Goal: Task Accomplishment & Management: Manage account settings

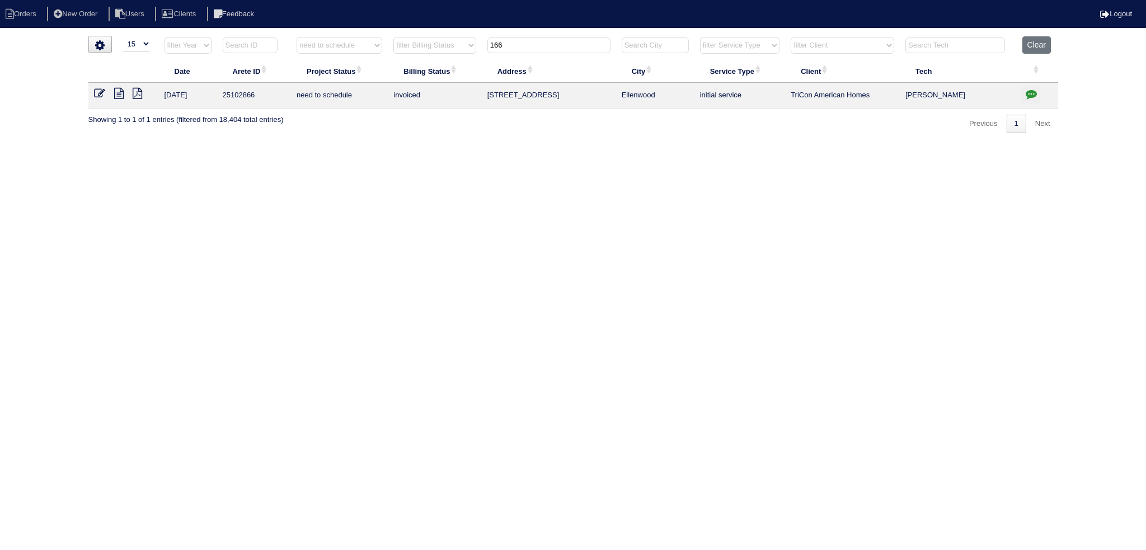
select select "15"
select select "need to schedule"
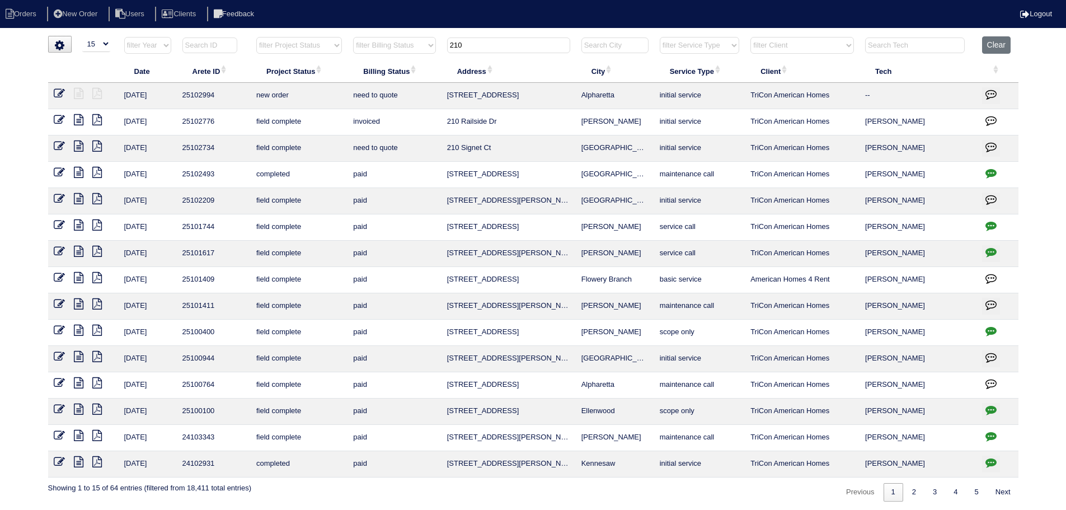
select select "15"
click at [530, 41] on input "210" at bounding box center [508, 46] width 123 height 16
type input "2"
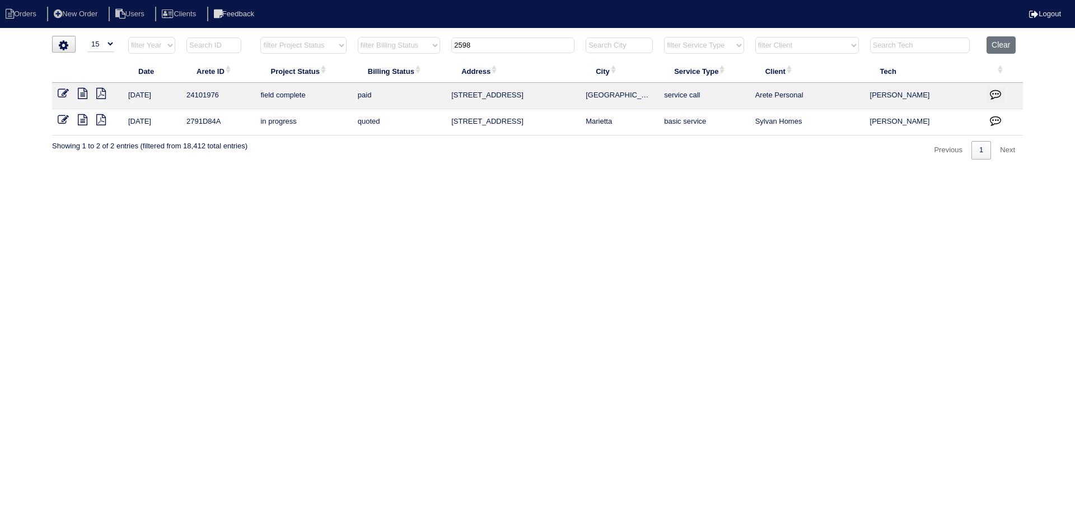
click at [87, 92] on icon at bounding box center [83, 93] width 10 height 11
click at [484, 49] on input "2598" at bounding box center [512, 46] width 123 height 16
type input "2589"
click at [64, 92] on icon at bounding box center [63, 93] width 11 height 11
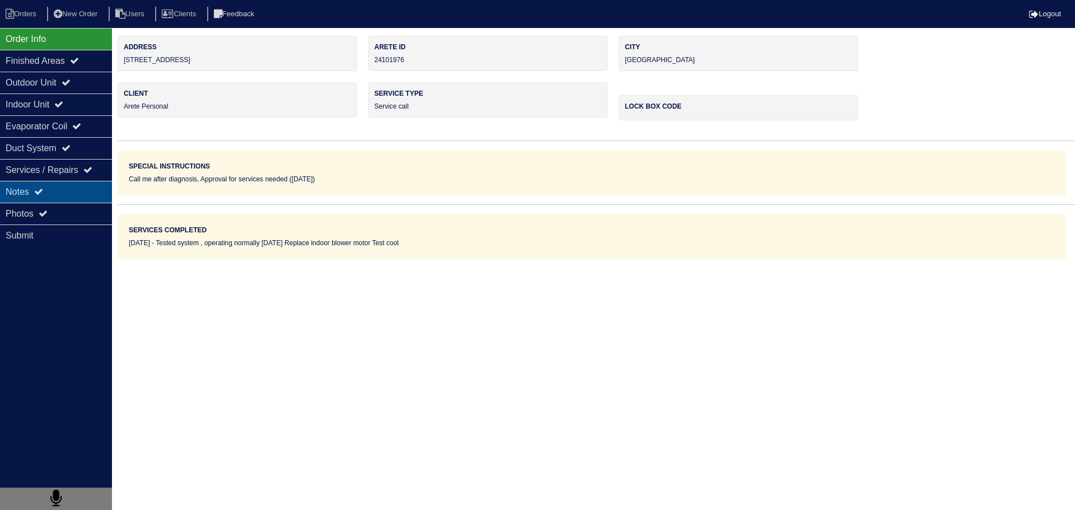
click at [44, 181] on div "Notes" at bounding box center [56, 192] width 112 height 22
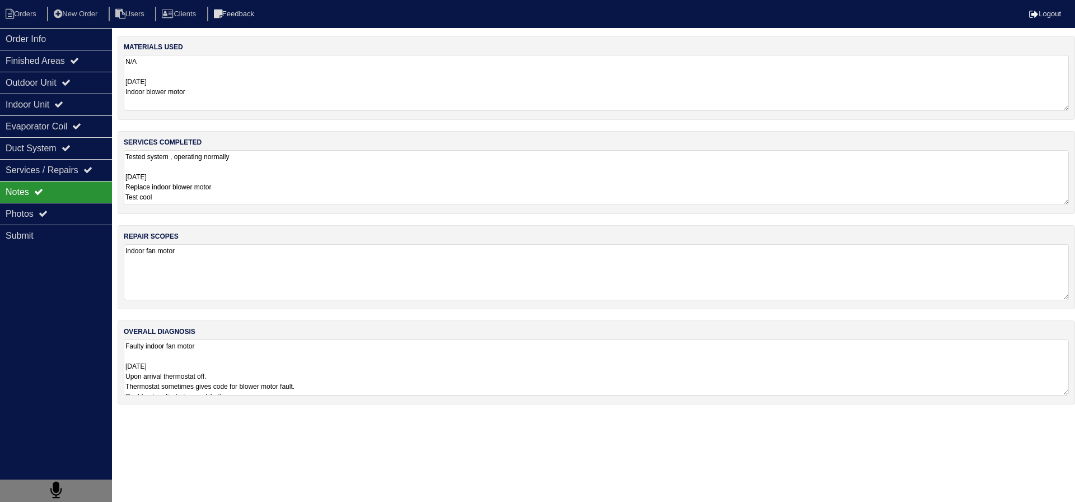
click at [245, 167] on textarea "Tested system , operating normally 8/6/24 Replace indoor blower motor Test cool" at bounding box center [596, 177] width 945 height 55
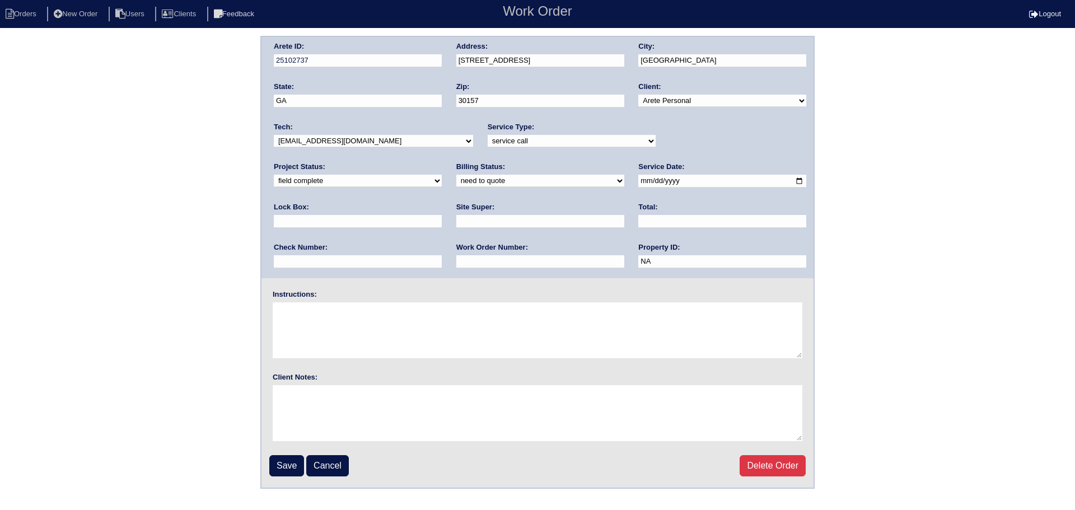
click at [476, 62] on input "2589 Macland Rd" at bounding box center [540, 60] width 168 height 13
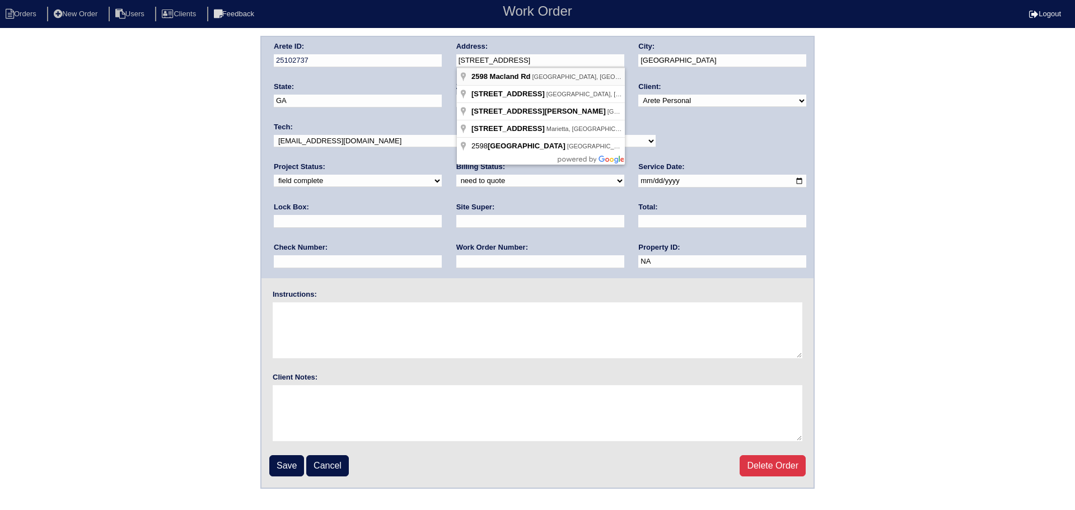
type input "[STREET_ADDRESS]"
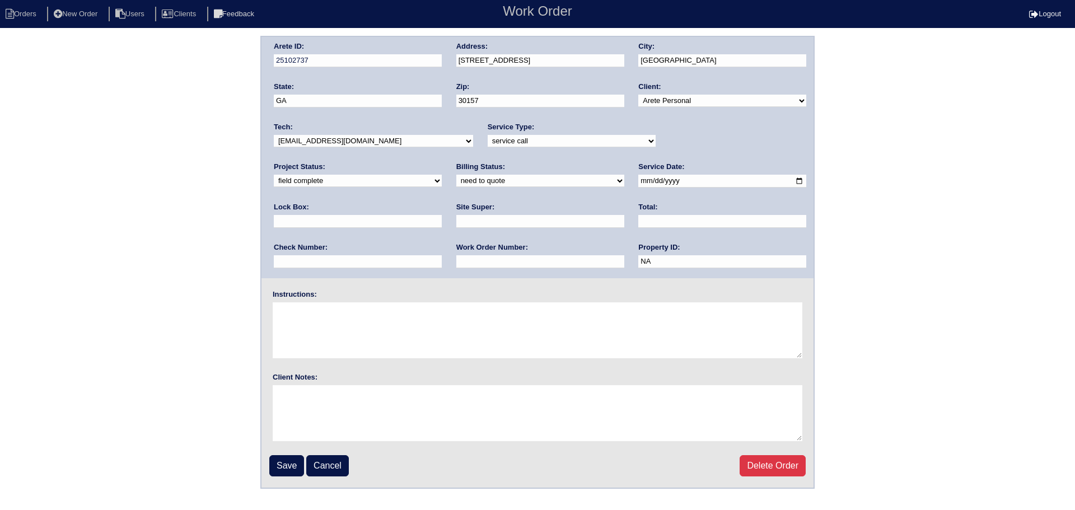
click at [284, 459] on input "Save" at bounding box center [286, 465] width 35 height 21
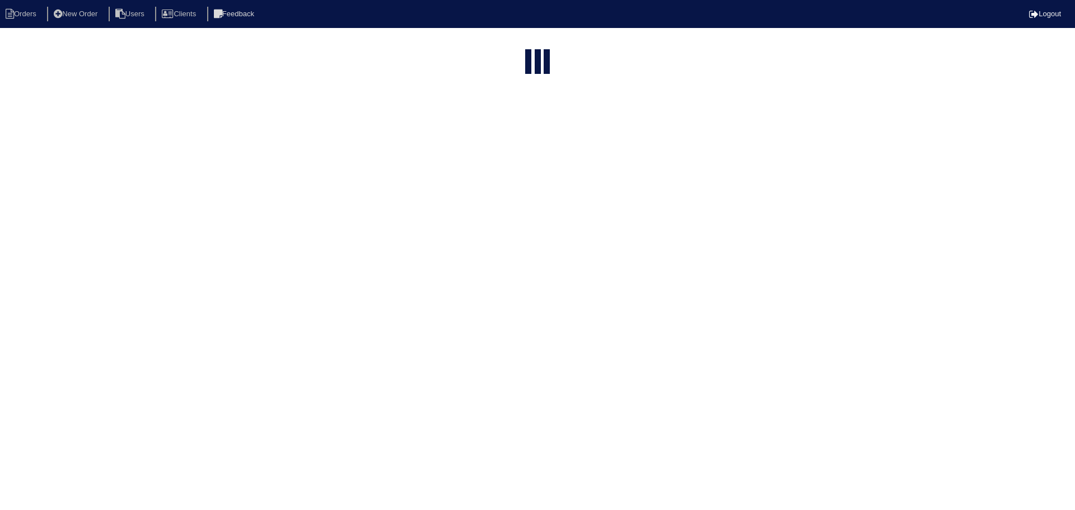
select select "15"
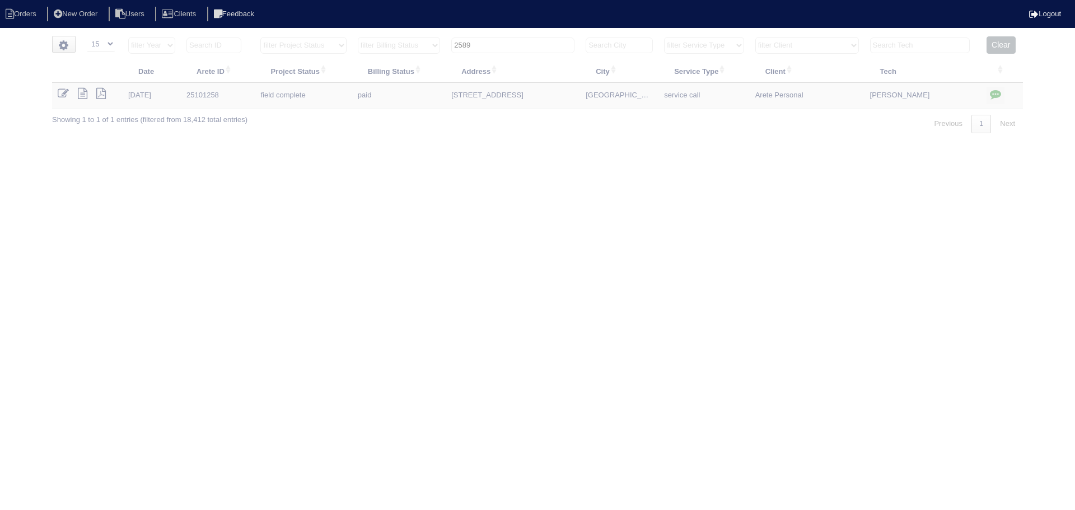
click at [532, 46] on input "2589" at bounding box center [512, 46] width 123 height 16
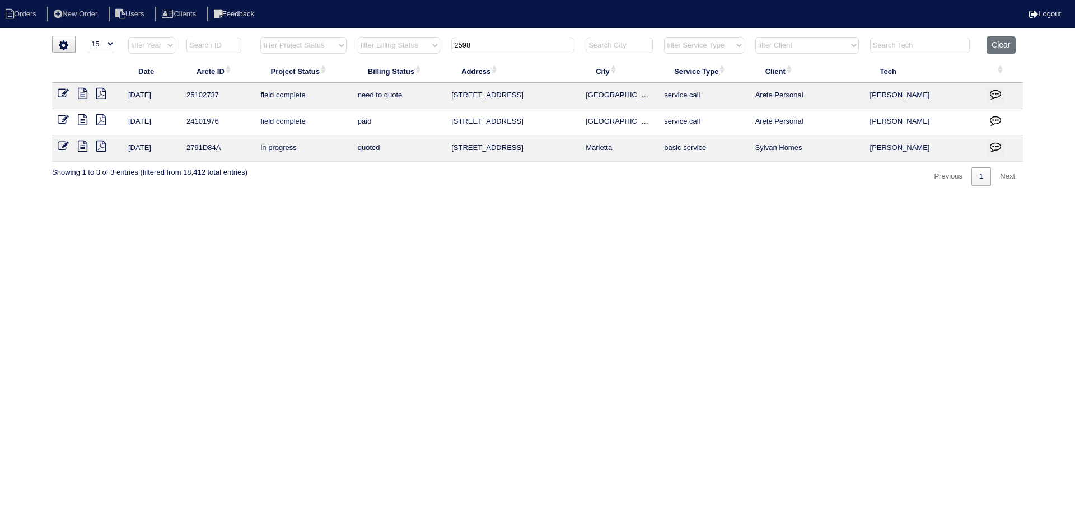
type input "2598"
click at [81, 93] on icon at bounding box center [83, 93] width 10 height 11
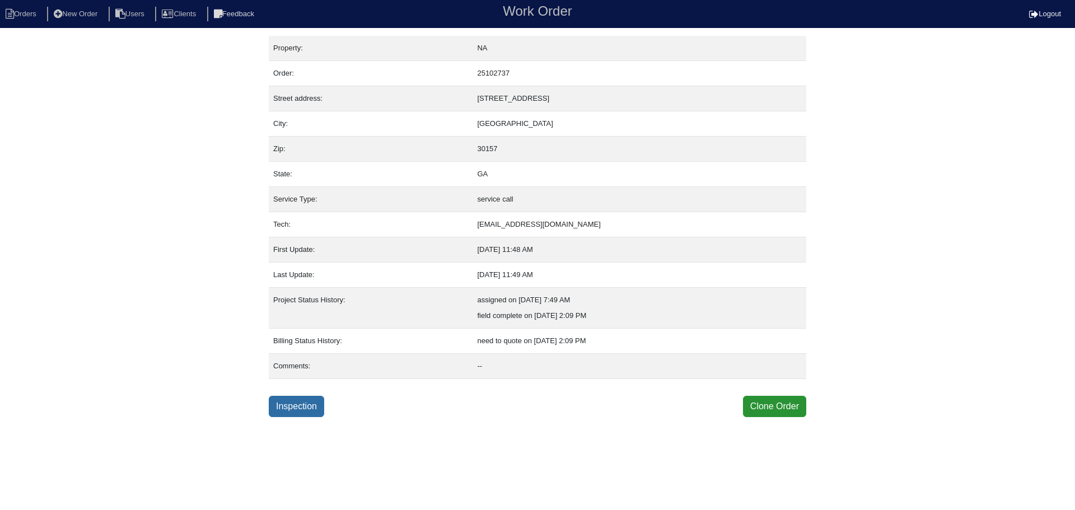
click at [291, 400] on link "Inspection" at bounding box center [296, 406] width 55 height 21
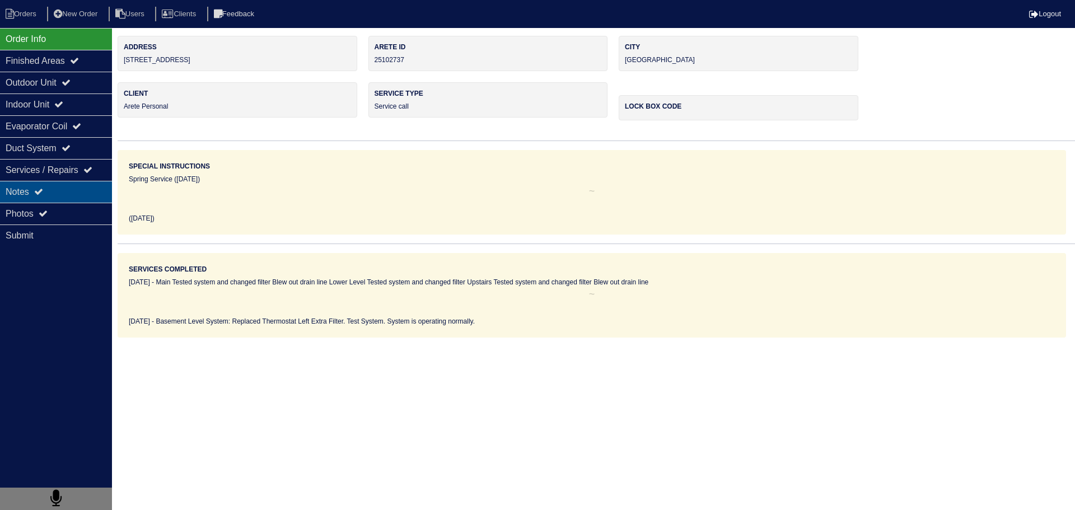
click at [63, 194] on div "Notes" at bounding box center [56, 192] width 112 height 22
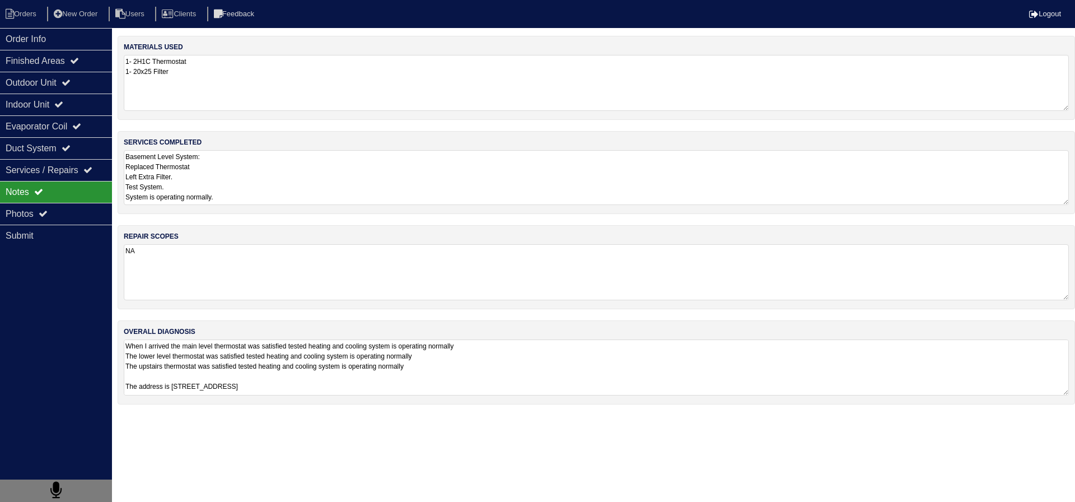
click at [292, 191] on textarea "Basement Level System: Replaced Thermostat Left Extra Filter. Test System. Syst…" at bounding box center [596, 177] width 945 height 55
click at [94, 213] on div "Photos" at bounding box center [56, 214] width 112 height 22
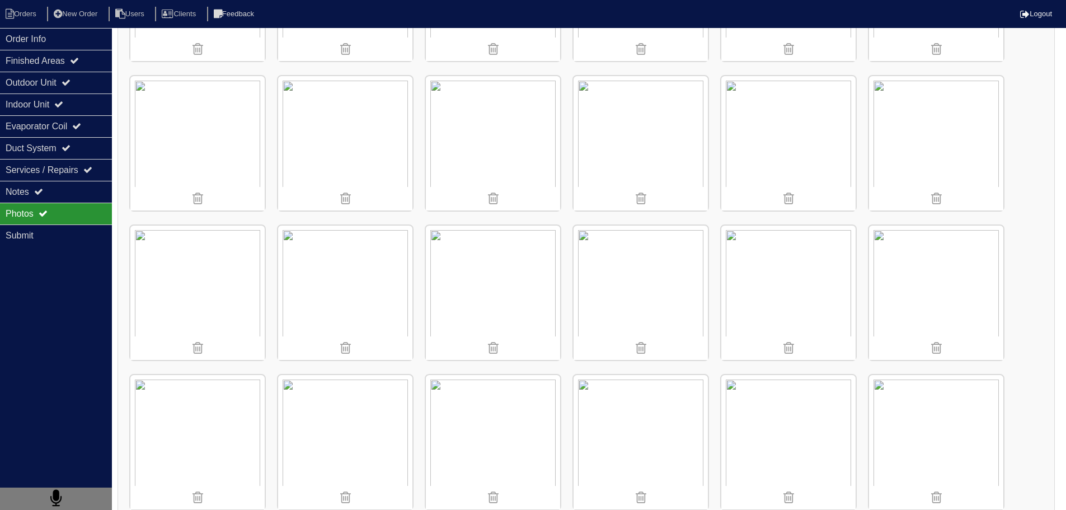
scroll to position [303, 0]
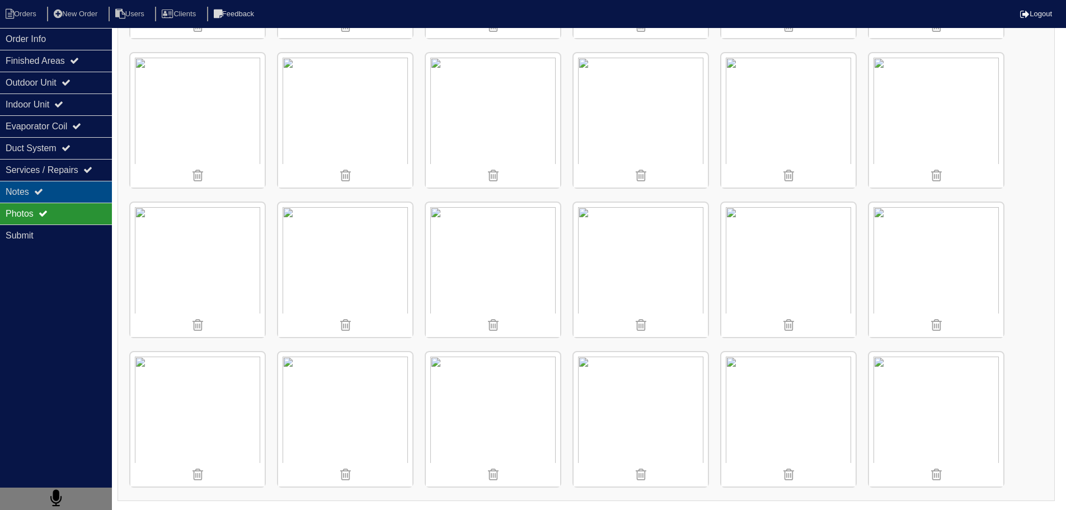
click at [79, 184] on div "Notes" at bounding box center [56, 192] width 112 height 22
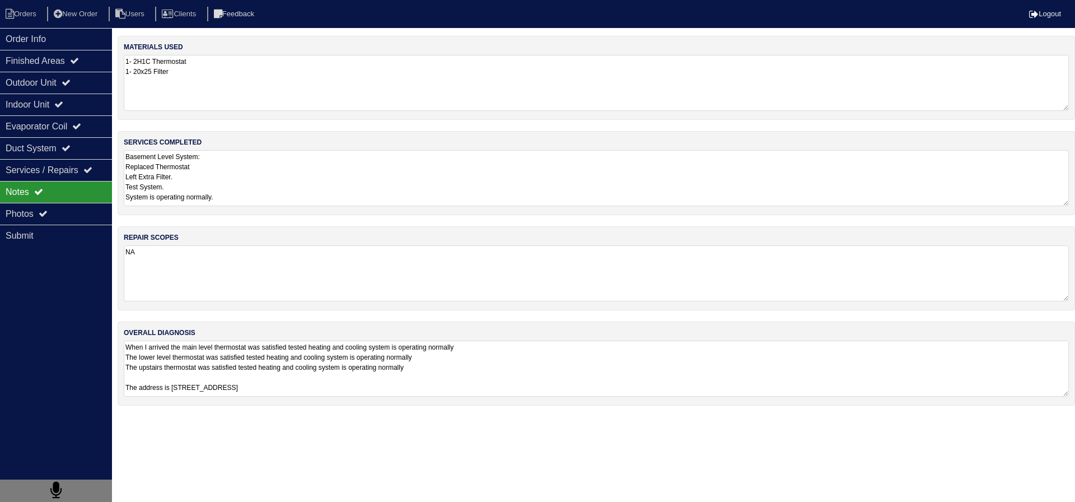
click at [254, 184] on textarea "Basement Level System: Replaced Thermostat Left Extra Filter. Test System. Syst…" at bounding box center [596, 178] width 945 height 56
click at [68, 39] on div "Order Info" at bounding box center [56, 39] width 112 height 22
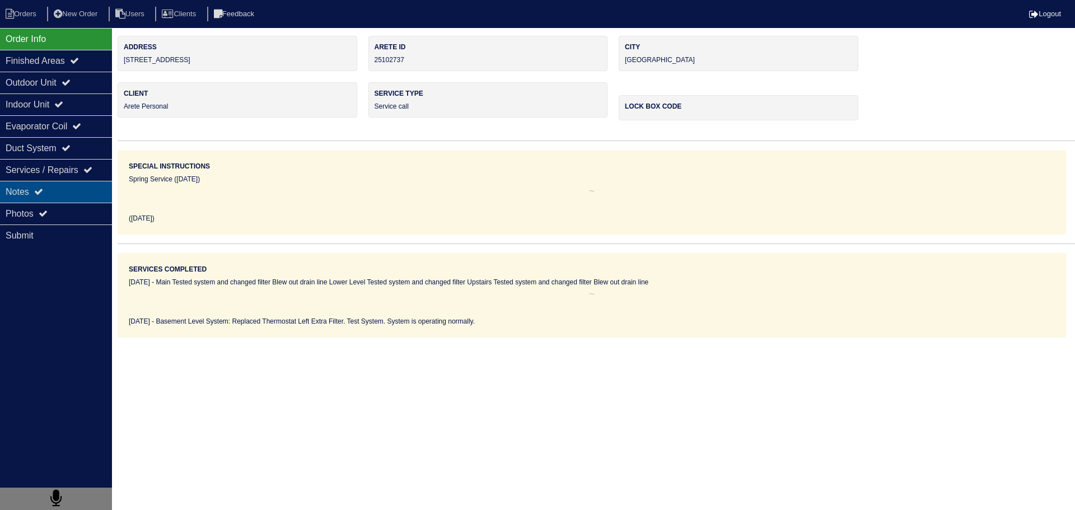
click at [17, 199] on div "Notes" at bounding box center [56, 192] width 112 height 22
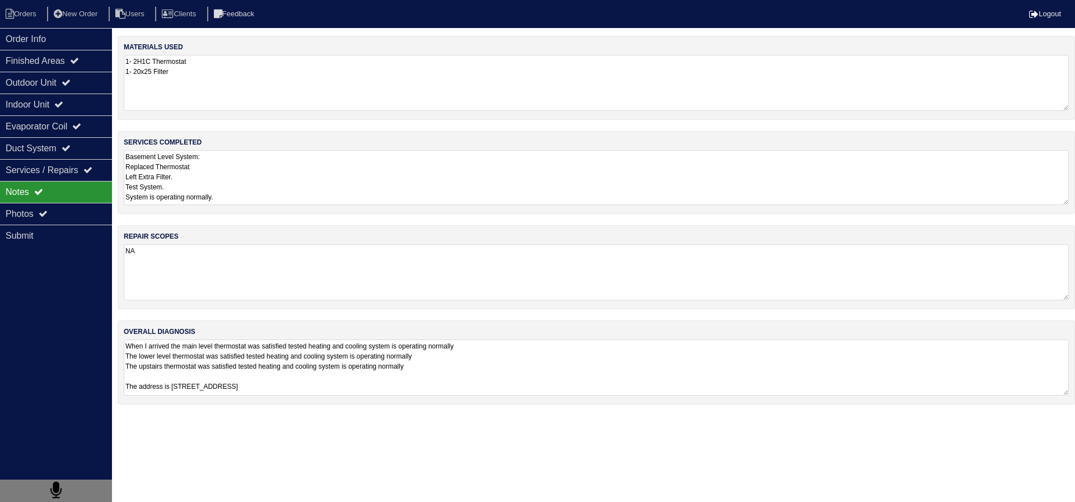
click at [217, 192] on textarea "Basement Level System: Replaced Thermostat Left Extra Filter. Test System. Syst…" at bounding box center [596, 177] width 945 height 55
click at [72, 204] on div "Photos" at bounding box center [56, 214] width 112 height 22
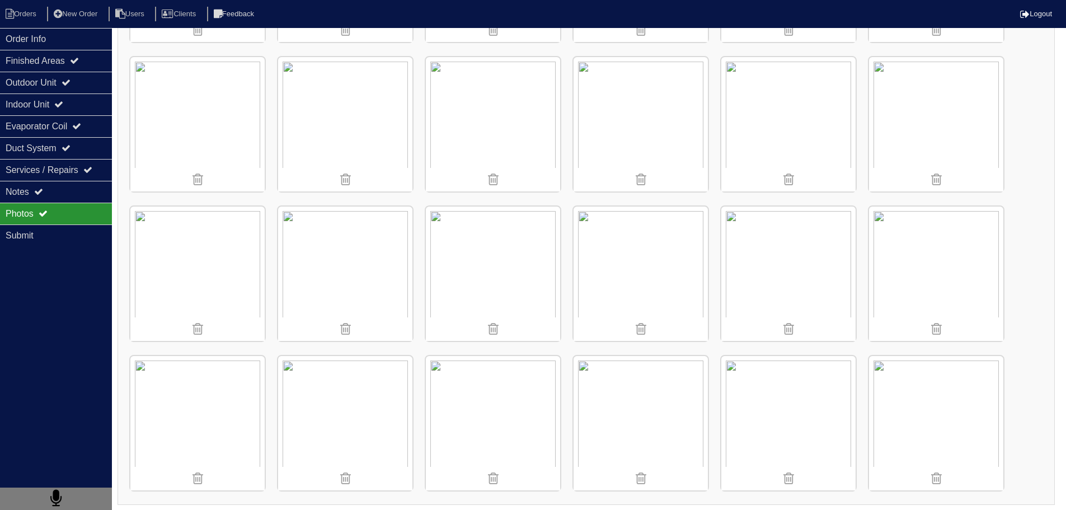
scroll to position [303, 0]
click at [60, 53] on div "Finished Areas" at bounding box center [56, 61] width 112 height 22
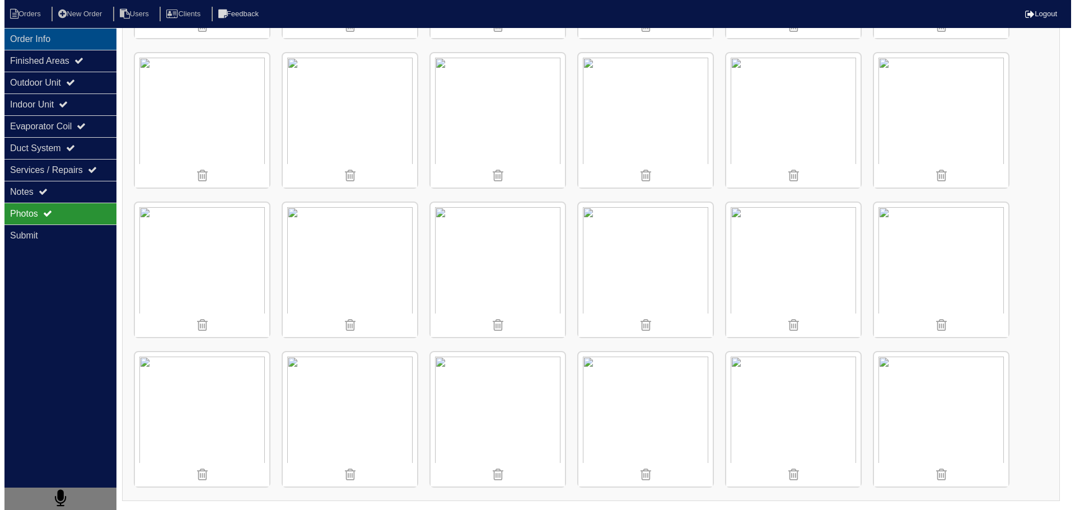
scroll to position [0, 0]
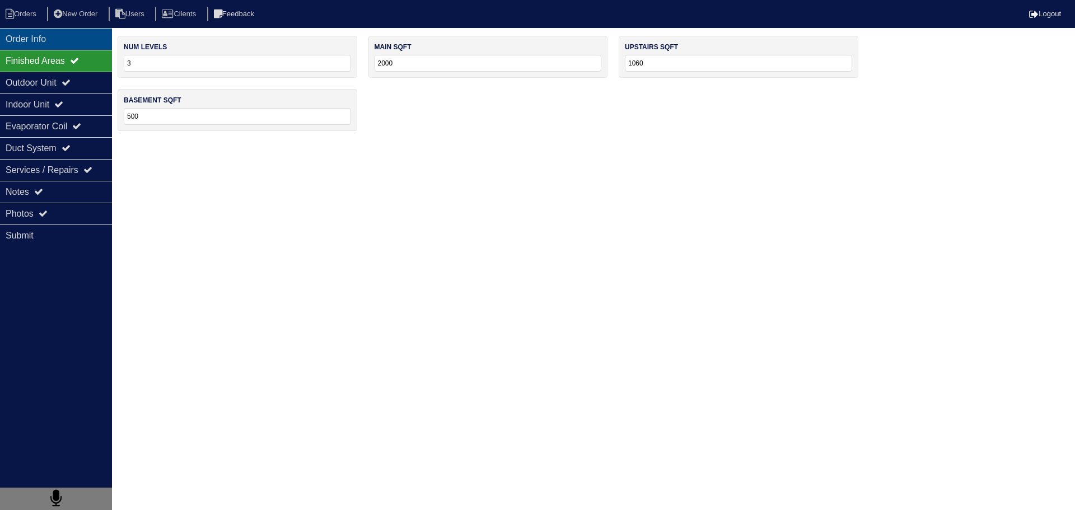
click at [55, 43] on div "Order Info" at bounding box center [56, 39] width 112 height 22
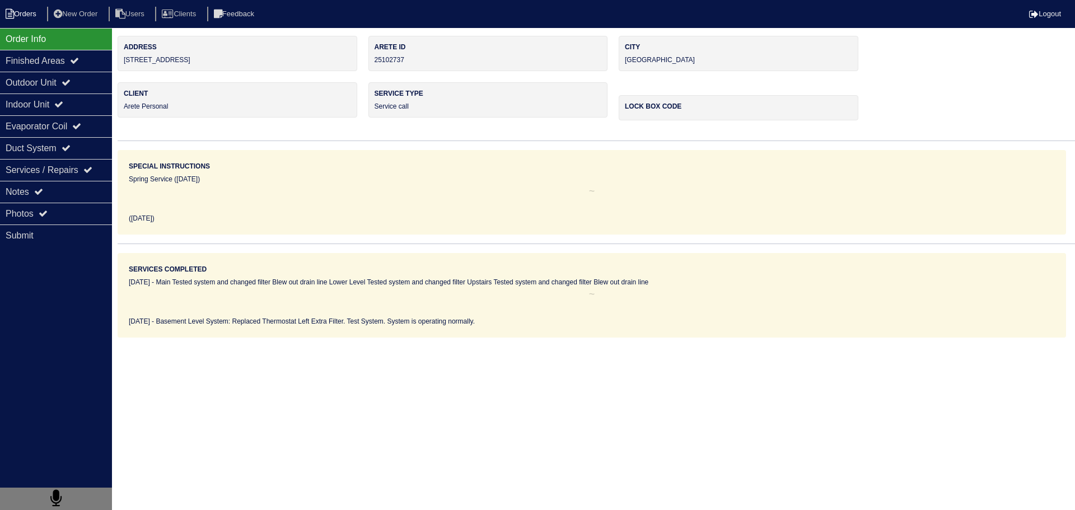
click at [34, 18] on li "Orders" at bounding box center [22, 14] width 45 height 15
select select "15"
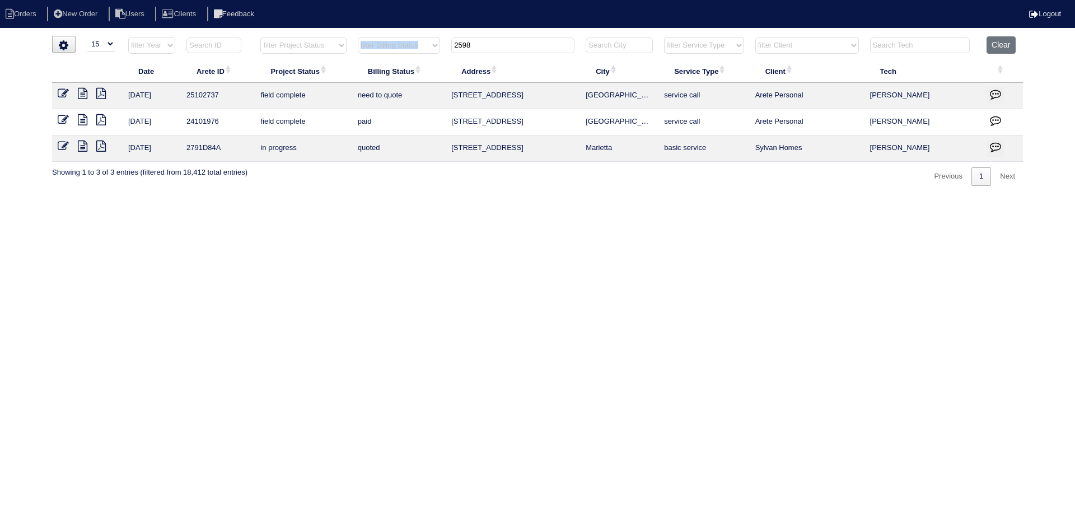
drag, startPoint x: 512, startPoint y: 55, endPoint x: 411, endPoint y: 55, distance: 101.3
click at [411, 55] on tr "filter Year -- Any Year -- 2025 2024 2023 2022 2021 2020 2019 filter Project St…" at bounding box center [537, 47] width 971 height 23
click at [505, 40] on input "2598" at bounding box center [512, 46] width 123 height 16
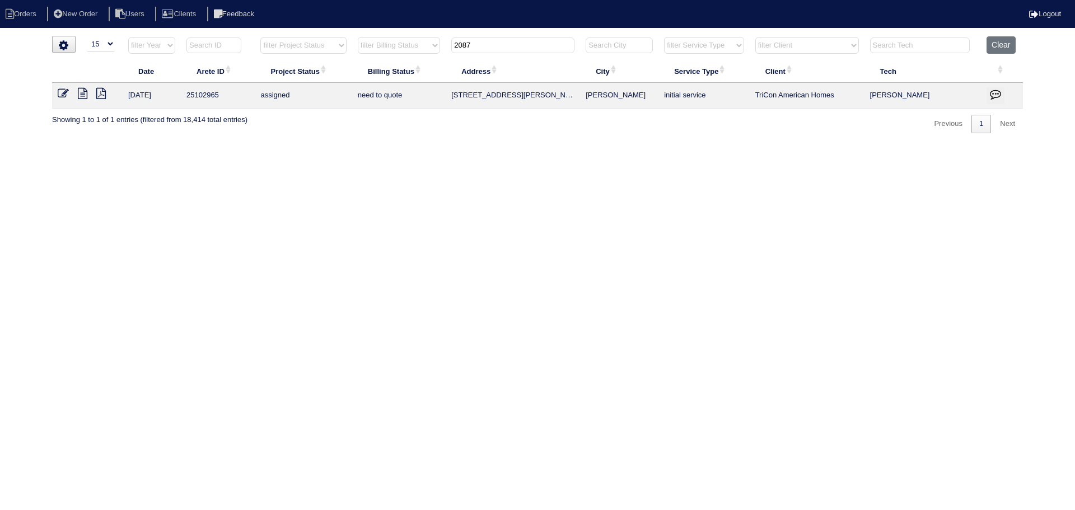
type input "2087"
click at [80, 92] on icon at bounding box center [83, 93] width 10 height 11
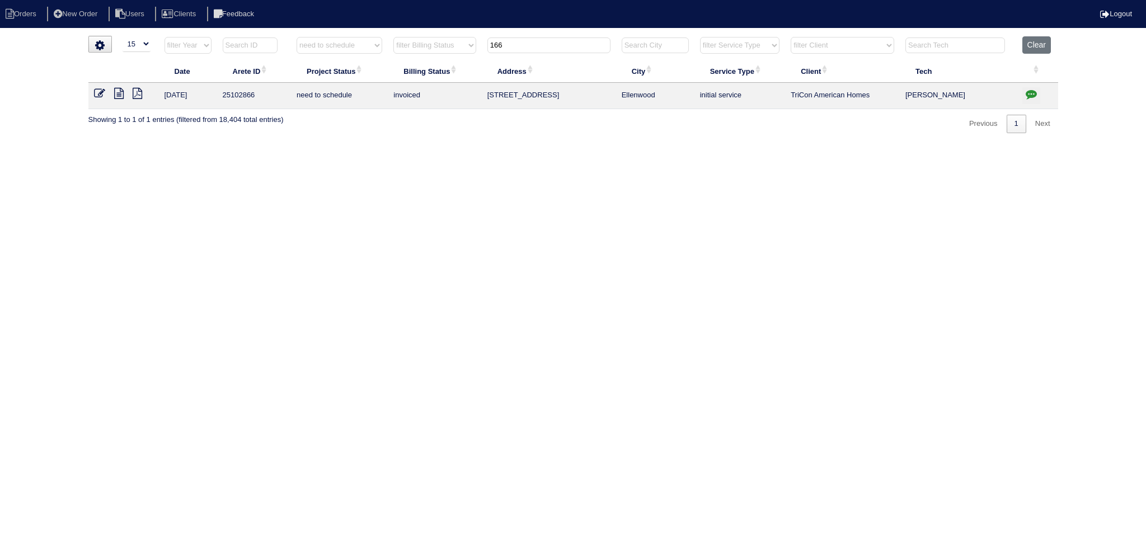
select select "15"
select select "need to schedule"
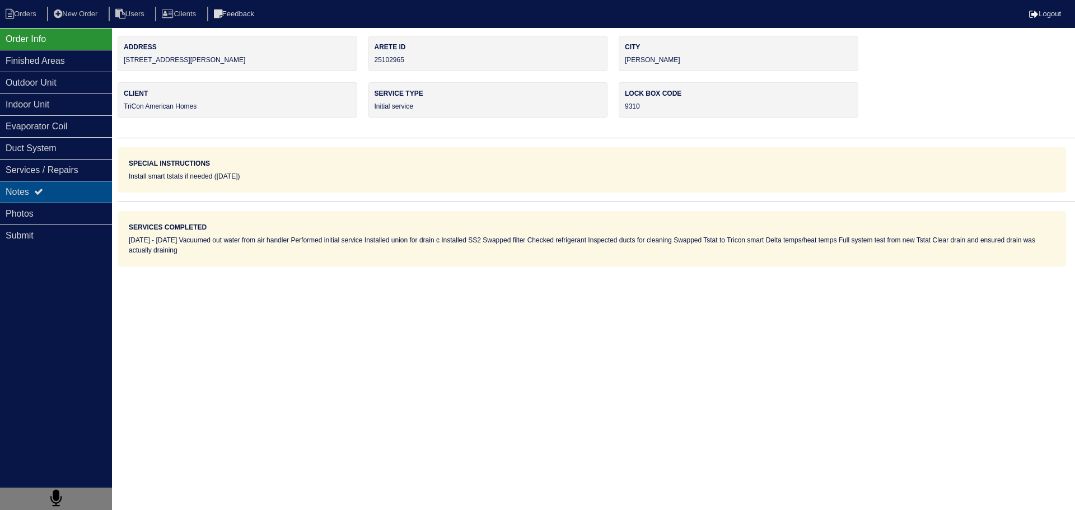
click at [41, 192] on icon at bounding box center [38, 191] width 9 height 9
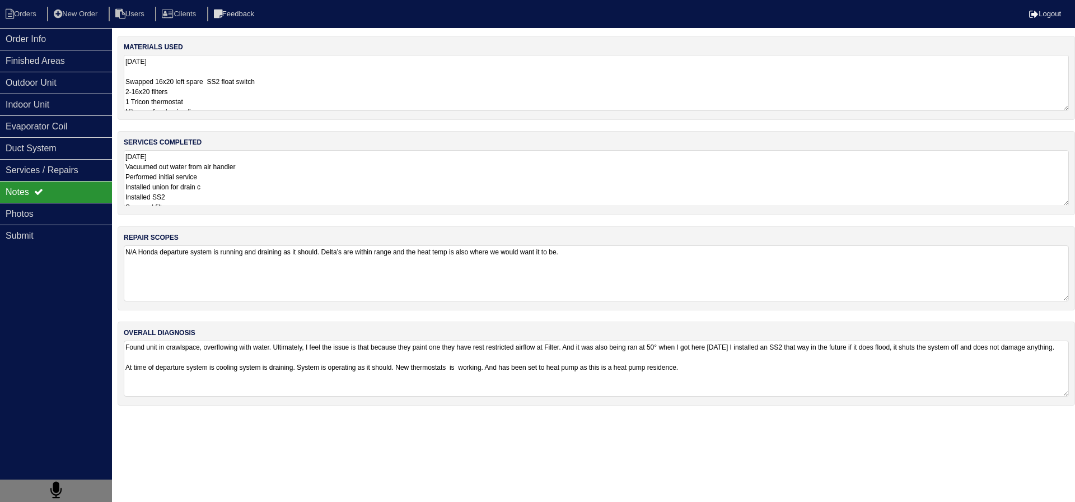
click at [264, 202] on textarea "8.13.25 Vacuumed out water from air handler Performed initial service Installed…" at bounding box center [596, 178] width 945 height 56
click at [378, 415] on html "Orders New Order Users Clients Feedback Logout Orders New Order Users Clients M…" at bounding box center [537, 207] width 1075 height 415
click at [259, 364] on textarea "Found unit in crawlspace, overflowing with water. Ultimately, I feel the issue …" at bounding box center [596, 367] width 945 height 55
click at [260, 367] on textarea "Found unit in crawlspace, overflowing with water. Ultimately, I feel the issue …" at bounding box center [596, 367] width 945 height 55
click at [244, 188] on textarea "8.13.25 Vacuumed out water from air handler Performed initial service Installed…" at bounding box center [596, 178] width 945 height 56
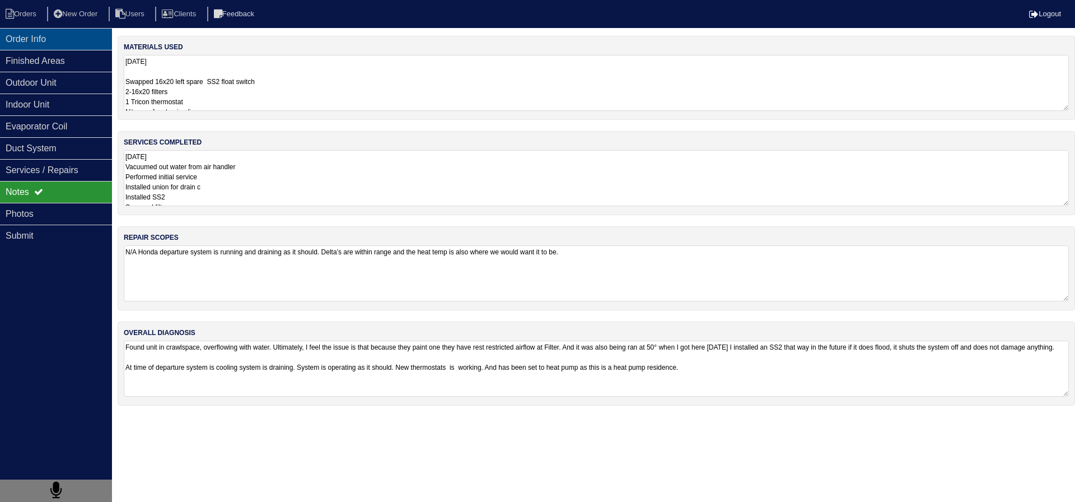
click at [69, 39] on div "Order Info" at bounding box center [56, 39] width 112 height 22
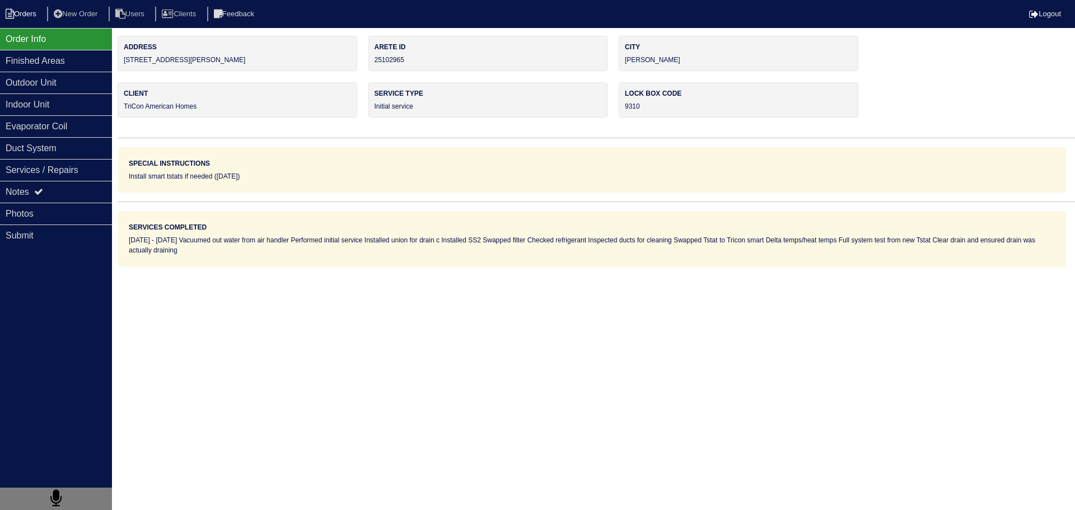
click at [24, 17] on li "Orders" at bounding box center [22, 14] width 45 height 15
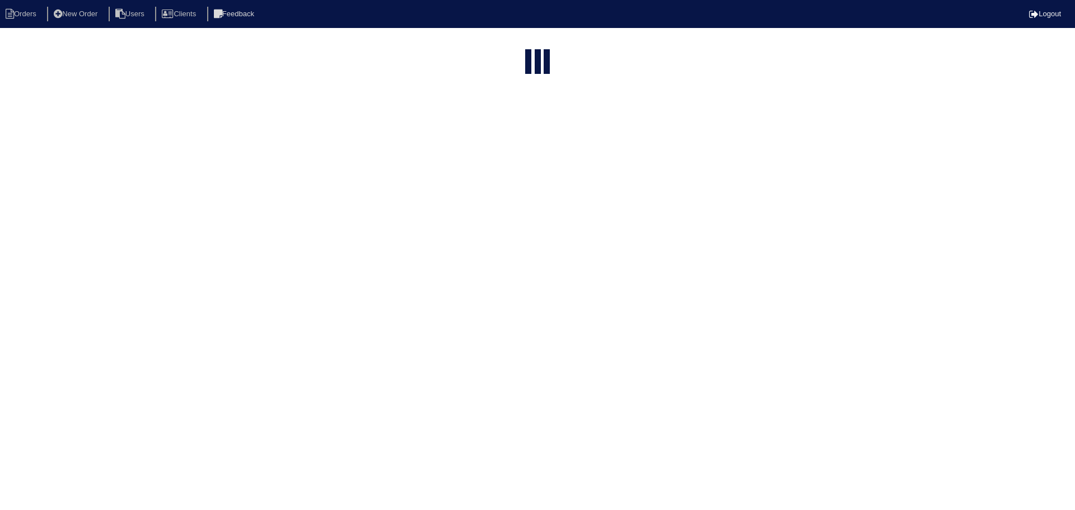
select select "15"
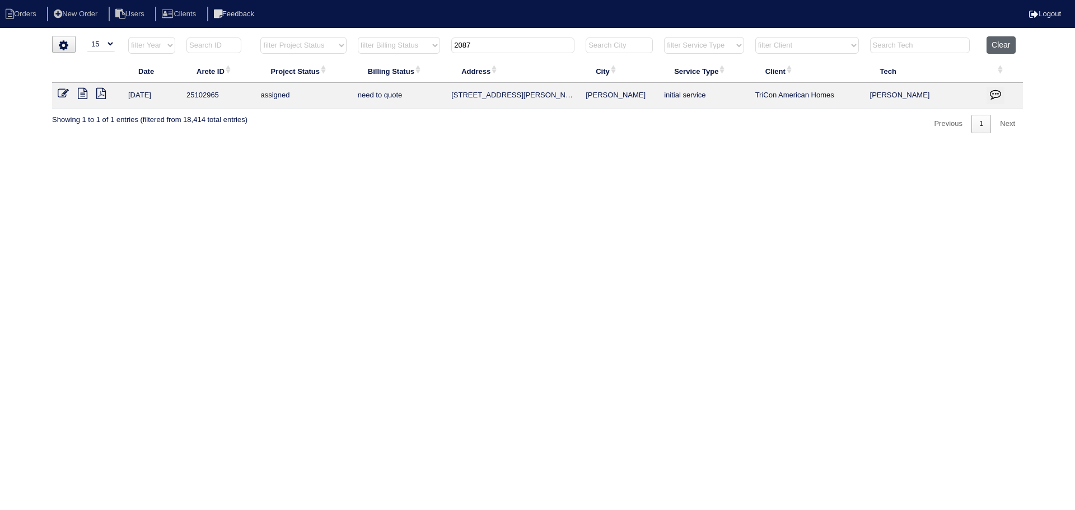
click at [1011, 43] on button "Clear" at bounding box center [1000, 44] width 29 height 17
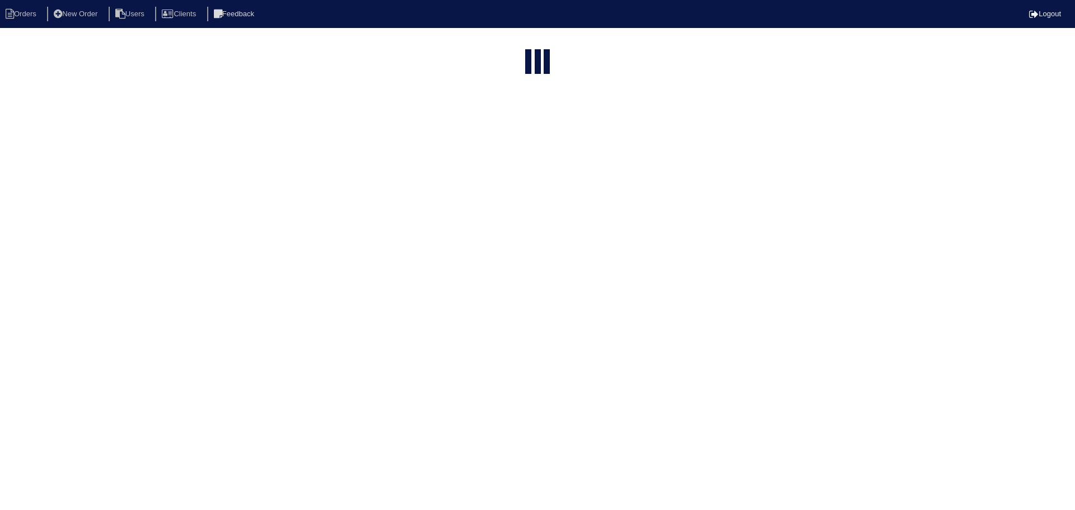
select select "15"
